Goal: Transaction & Acquisition: Purchase product/service

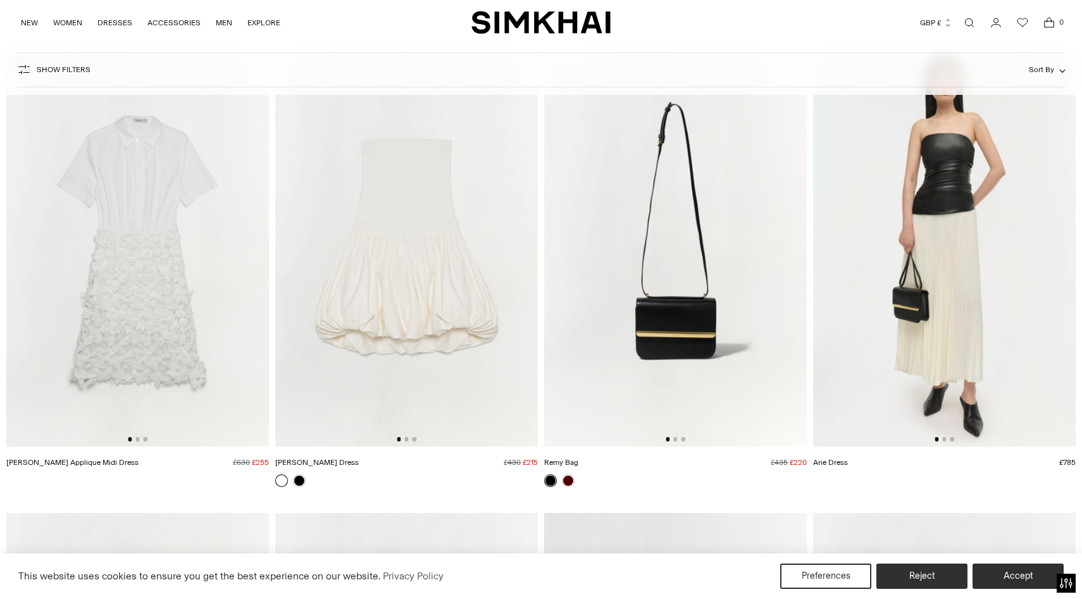
scroll to position [1042, 0]
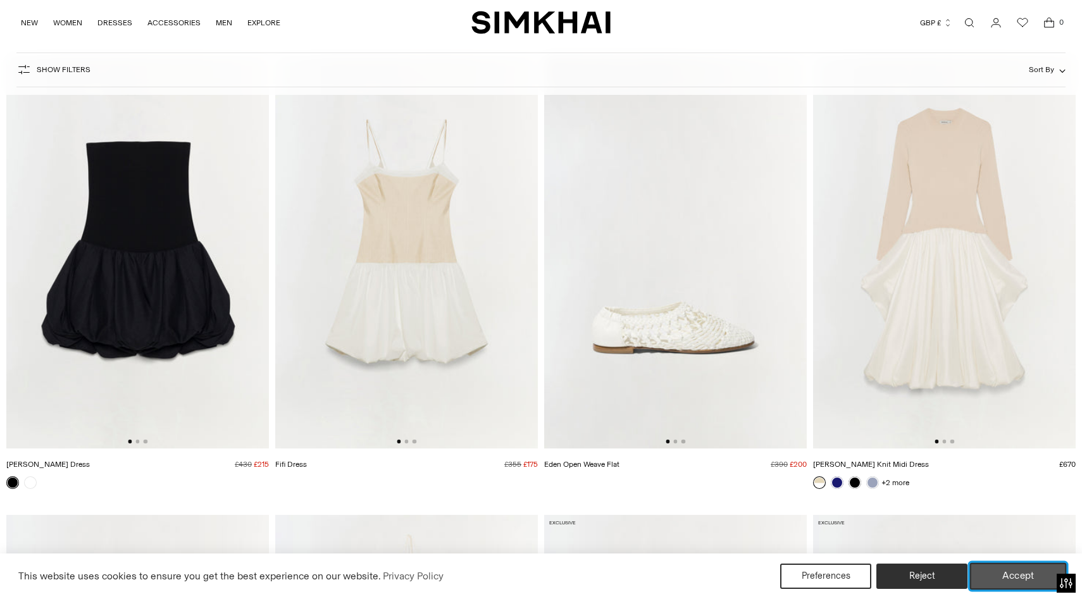
click at [1018, 583] on button "Accept" at bounding box center [1018, 576] width 97 height 27
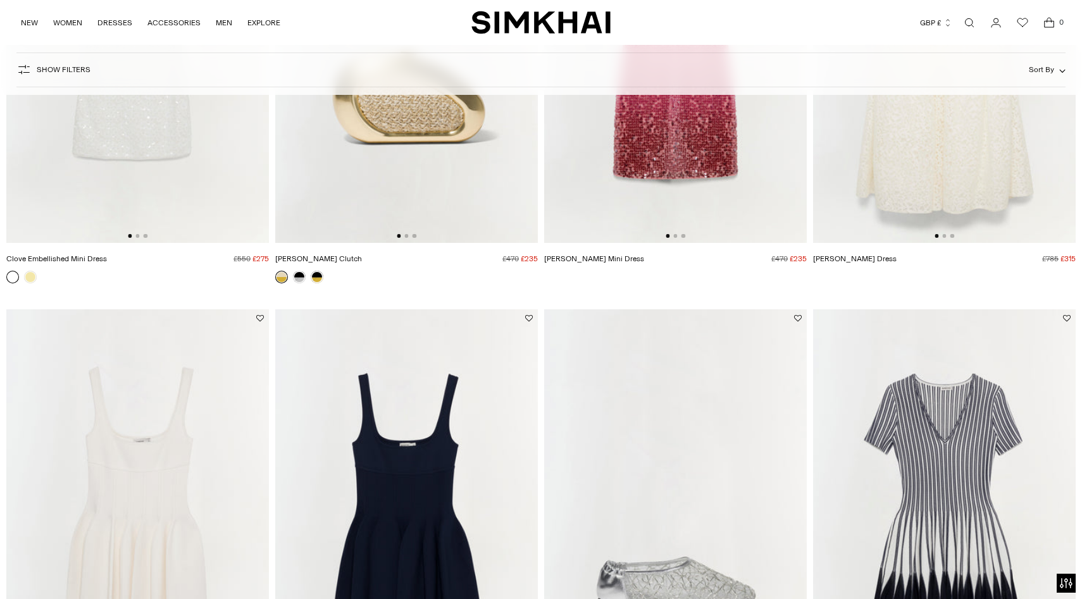
scroll to position [4189, 0]
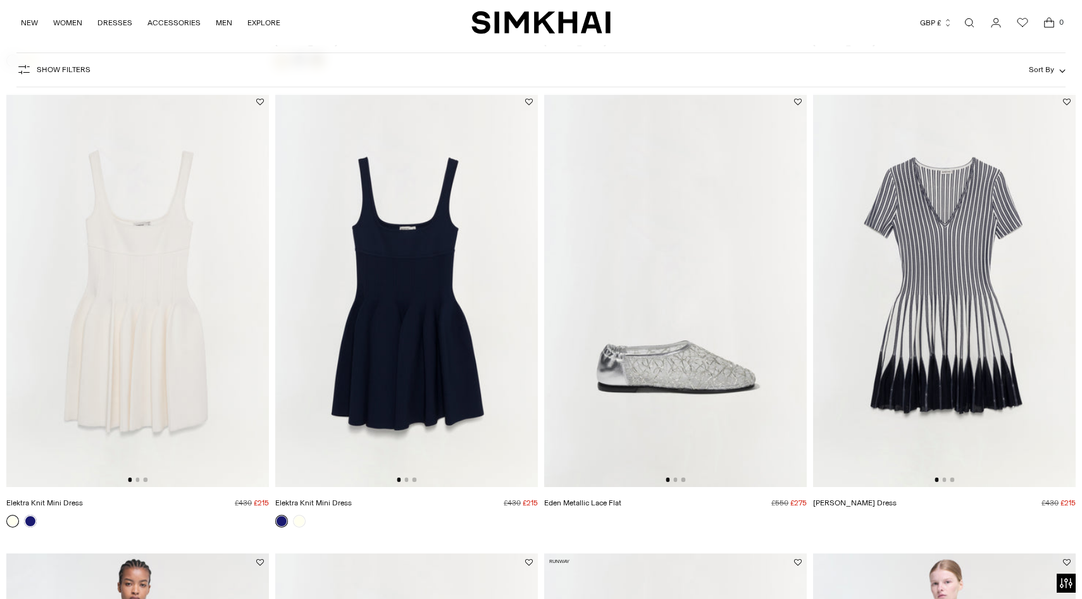
click at [408, 329] on img at bounding box center [406, 290] width 263 height 394
